Goal: Task Accomplishment & Management: Use online tool/utility

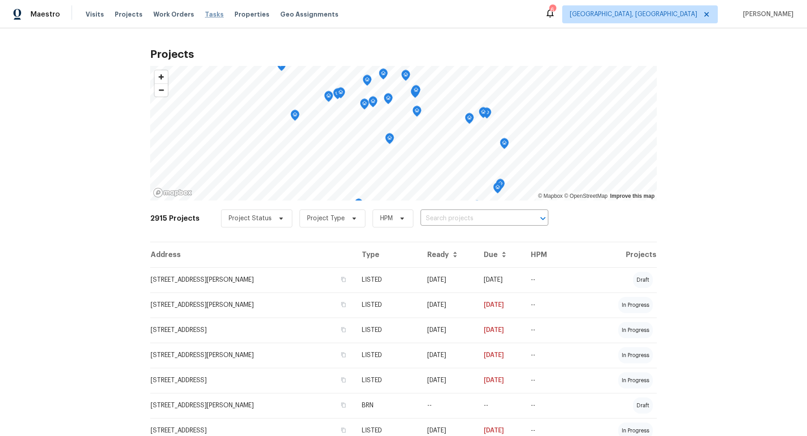
click at [205, 12] on span "Tasks" at bounding box center [214, 14] width 19 height 6
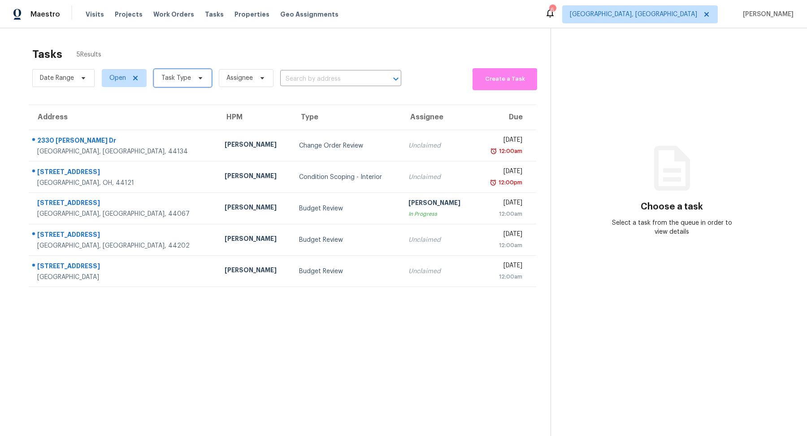
click at [173, 78] on span "Task Type" at bounding box center [176, 77] width 30 height 9
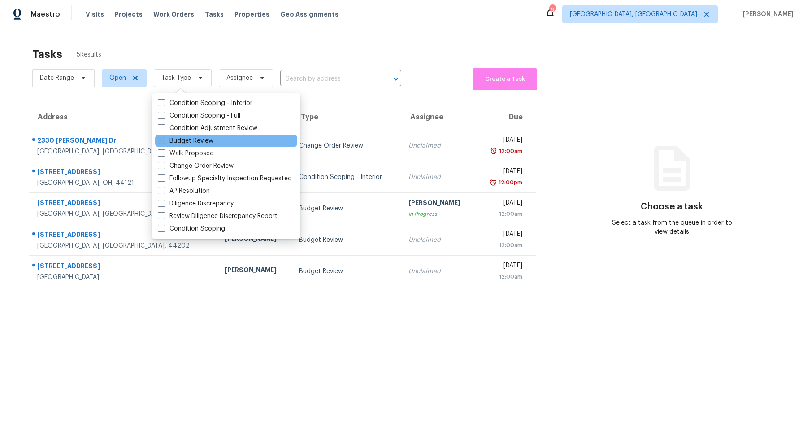
click at [190, 143] on label "Budget Review" at bounding box center [186, 140] width 56 height 9
click at [164, 142] on input "Budget Review" at bounding box center [161, 139] width 6 height 6
checkbox input "true"
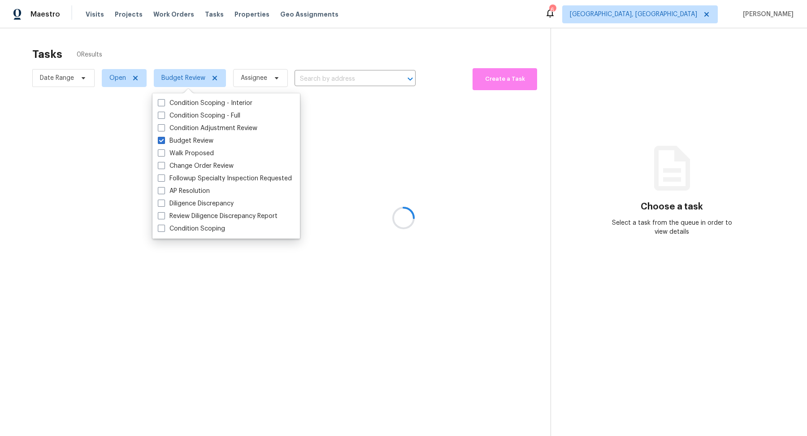
click at [693, 15] on div at bounding box center [403, 218] width 807 height 436
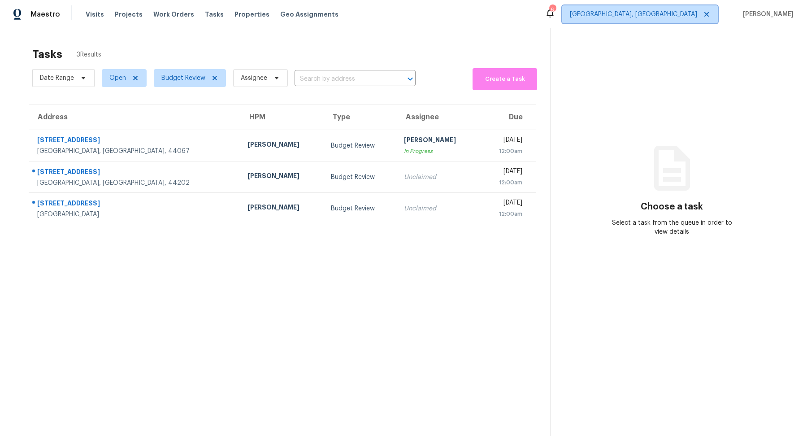
click at [692, 17] on span "Cleveland, OH" at bounding box center [633, 14] width 127 height 9
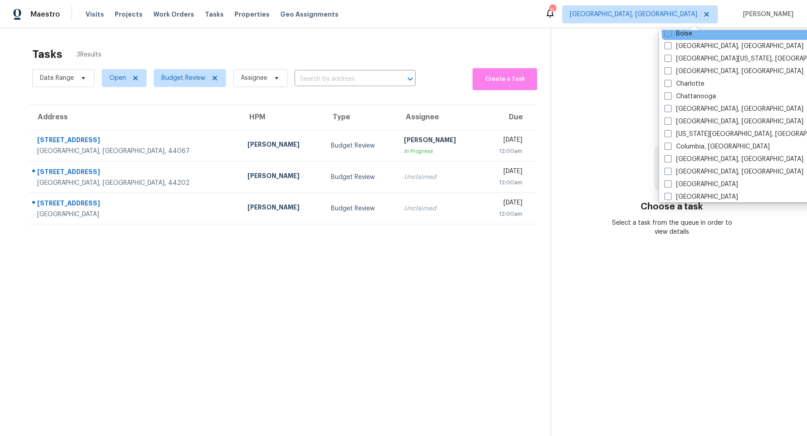
scroll to position [95, 0]
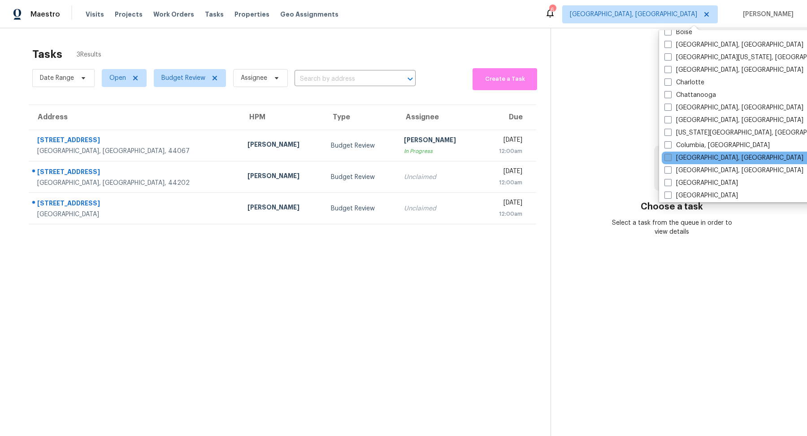
click at [691, 155] on label "Columbus, OH" at bounding box center [733, 157] width 139 height 9
click at [670, 155] on input "Columbus, OH" at bounding box center [667, 156] width 6 height 6
checkbox input "true"
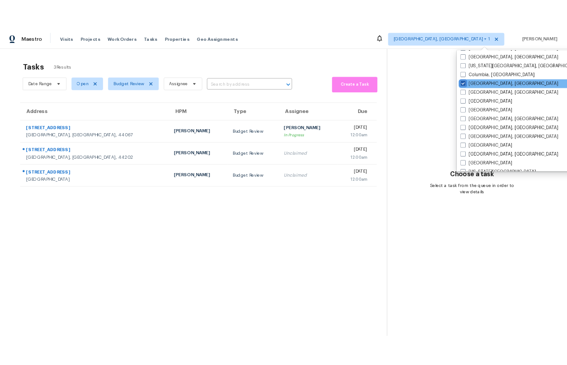
scroll to position [179, 0]
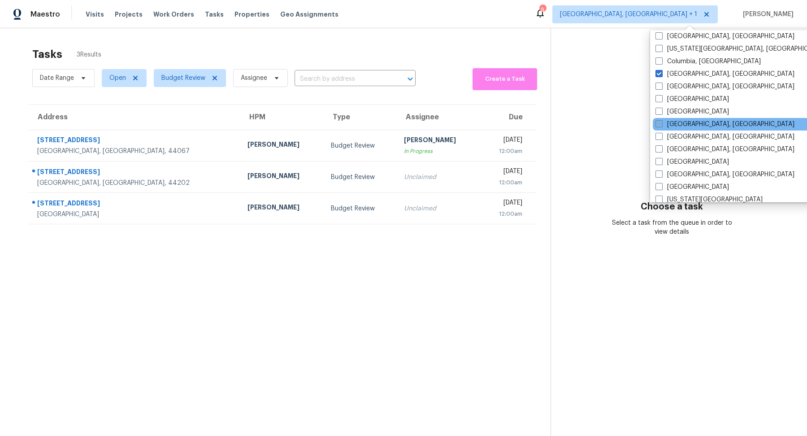
click at [669, 124] on label "Detroit, MI" at bounding box center [724, 124] width 139 height 9
click at [661, 124] on input "Detroit, MI" at bounding box center [658, 123] width 6 height 6
checkbox input "true"
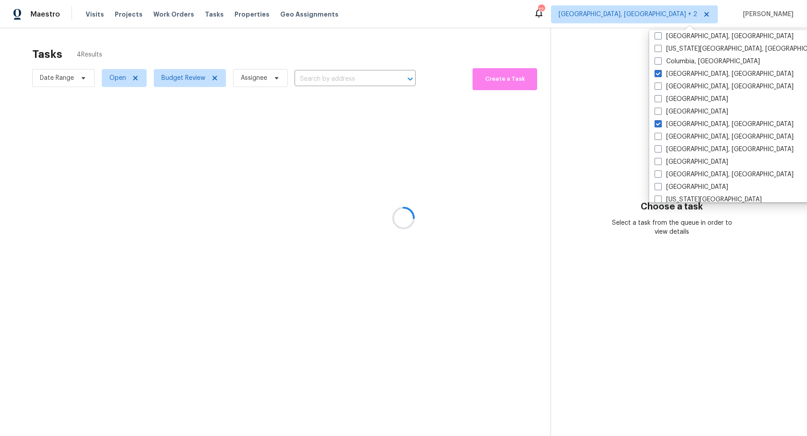
click at [595, 339] on section "Choose a task Select a task from the queue in order to view details" at bounding box center [671, 246] width 242 height 436
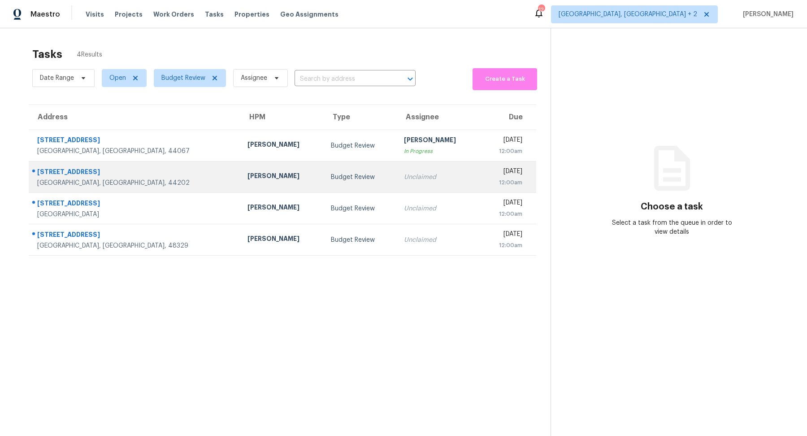
click at [123, 180] on div "[GEOGRAPHIC_DATA], [GEOGRAPHIC_DATA], 44202" at bounding box center [135, 182] width 196 height 9
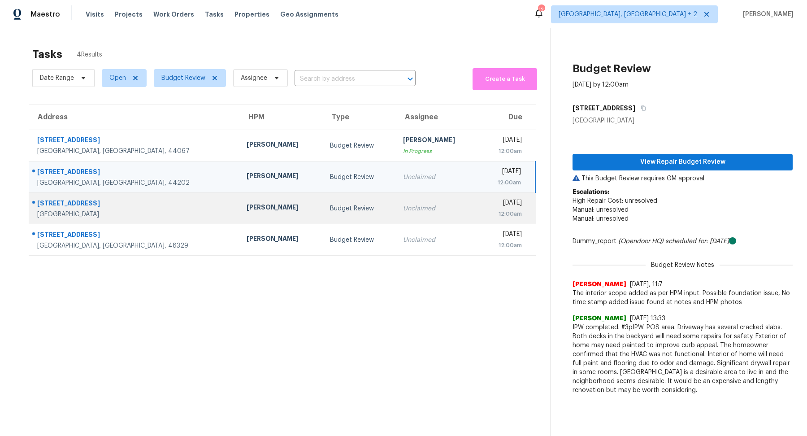
click at [127, 213] on div "[GEOGRAPHIC_DATA]" at bounding box center [134, 214] width 195 height 9
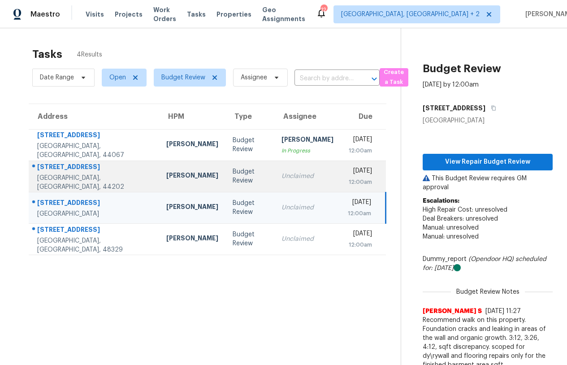
click at [95, 169] on div "[STREET_ADDRESS]" at bounding box center [94, 167] width 115 height 11
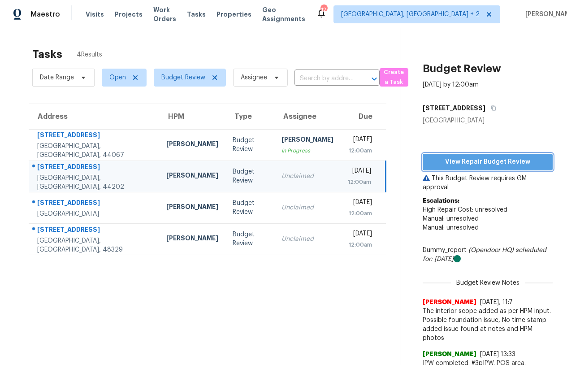
click at [461, 159] on span "View Repair Budget Review" at bounding box center [488, 161] width 116 height 11
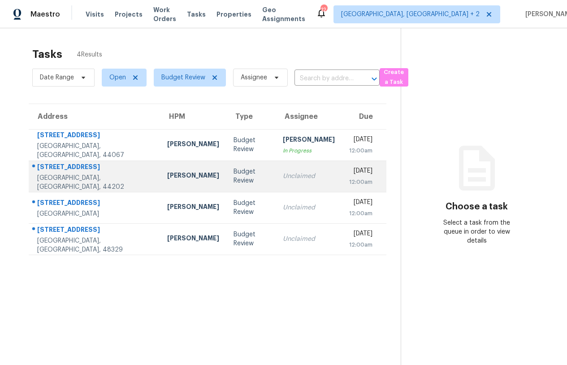
click at [160, 177] on td "[PERSON_NAME]" at bounding box center [193, 175] width 66 height 31
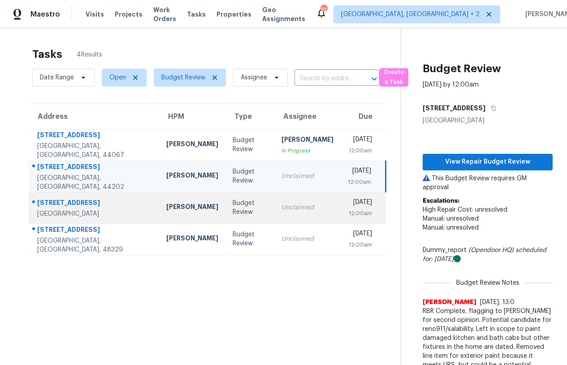
click at [159, 212] on td "[PERSON_NAME]" at bounding box center [192, 207] width 66 height 31
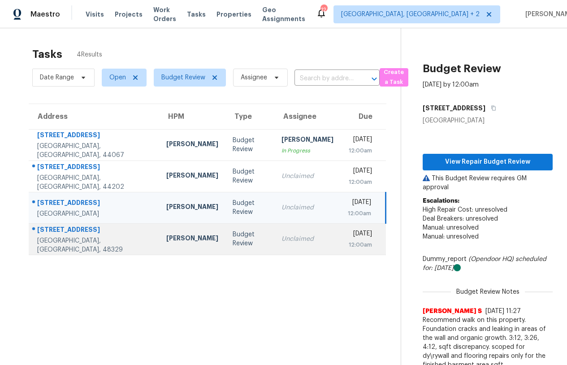
click at [159, 234] on td "[PERSON_NAME]" at bounding box center [192, 238] width 66 height 31
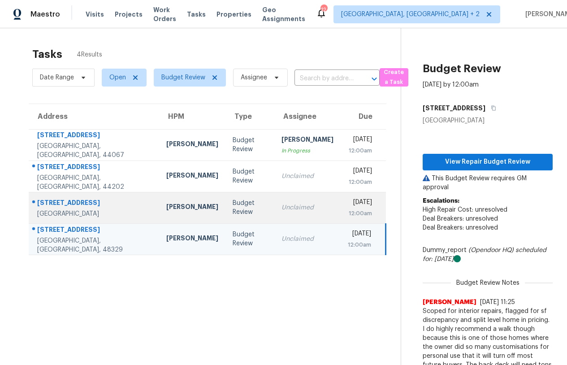
click at [159, 207] on td "[PERSON_NAME]" at bounding box center [192, 207] width 66 height 31
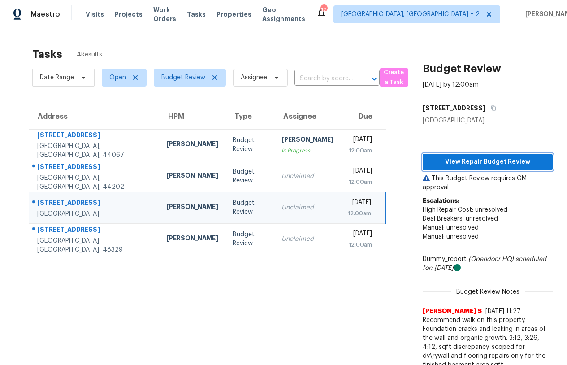
click at [451, 164] on span "View Repair Budget Review" at bounding box center [488, 161] width 116 height 11
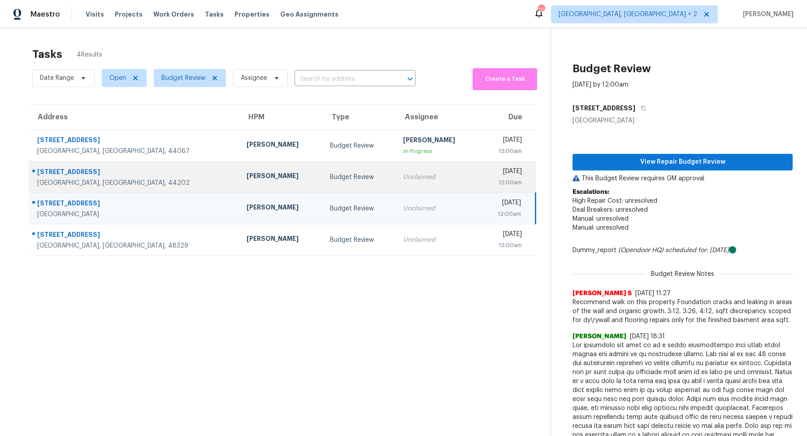
click at [76, 169] on div "[STREET_ADDRESS]" at bounding box center [134, 172] width 195 height 11
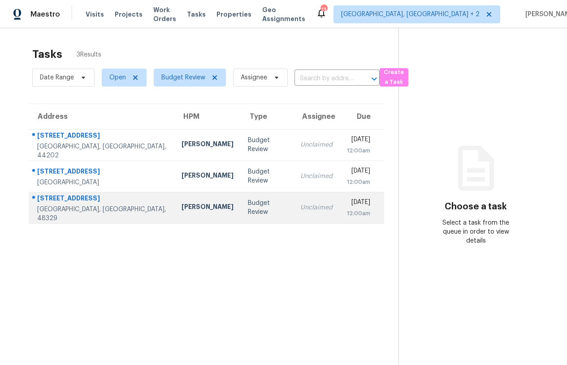
click at [89, 200] on div "[STREET_ADDRESS]" at bounding box center [102, 199] width 130 height 11
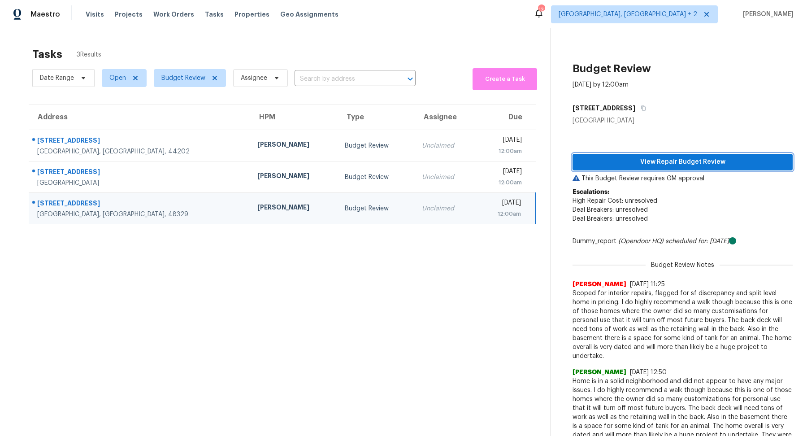
click at [566, 159] on span "View Repair Budget Review" at bounding box center [682, 161] width 206 height 11
